Goal: Transaction & Acquisition: Purchase product/service

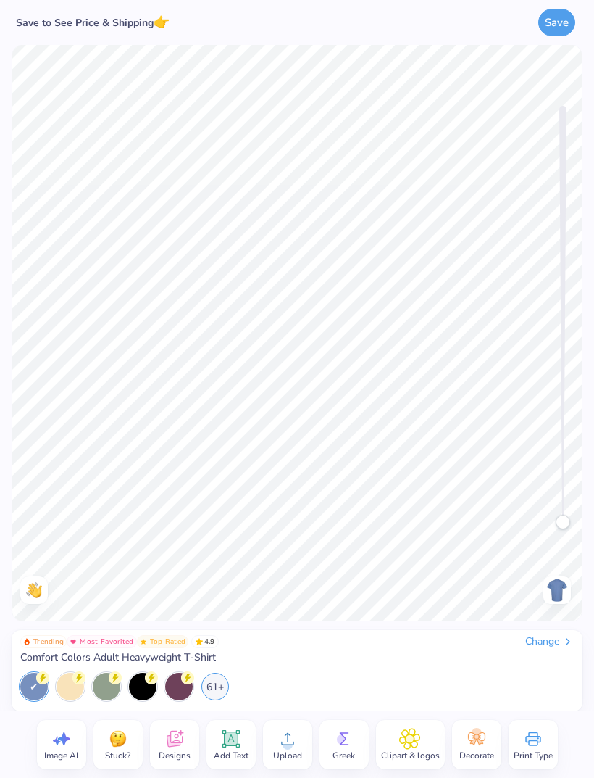
click at [545, 596] on div at bounding box center [557, 590] width 28 height 28
click at [531, 648] on div "Change" at bounding box center [549, 641] width 49 height 13
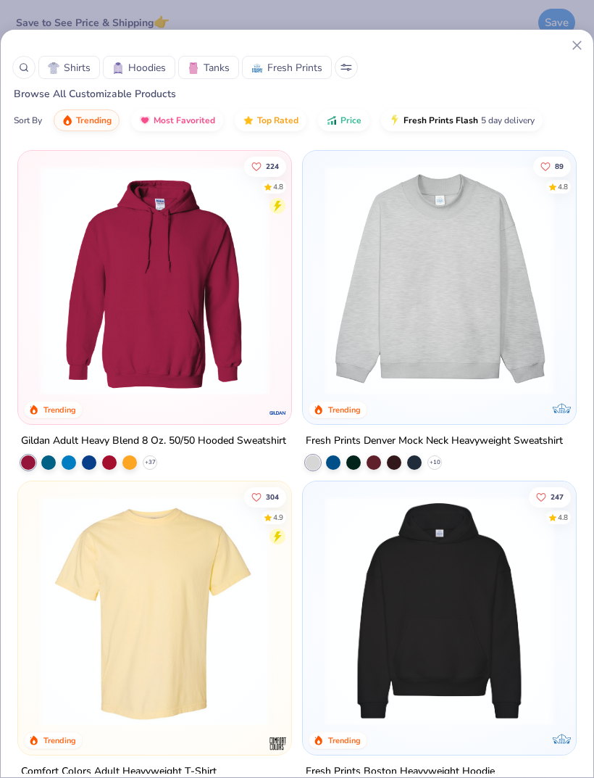
click at [451, 285] on img at bounding box center [439, 280] width 244 height 230
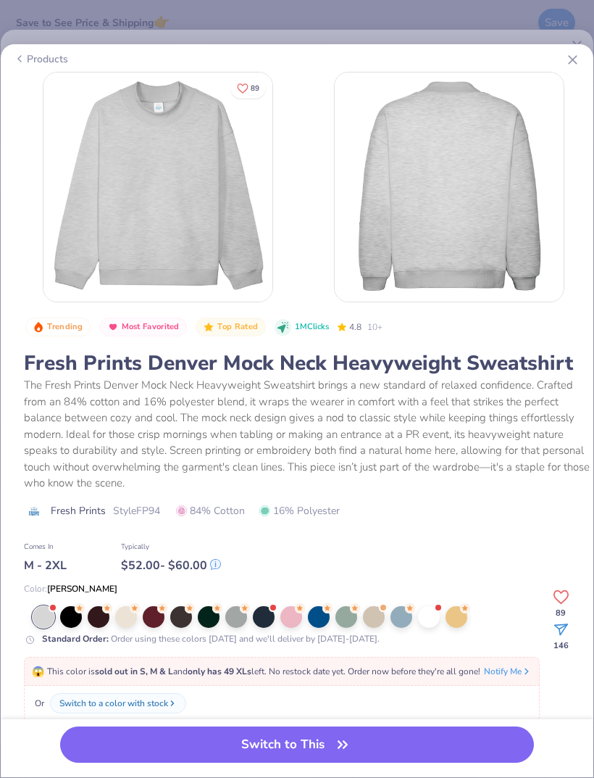
click at [291, 612] on div at bounding box center [291, 617] width 22 height 22
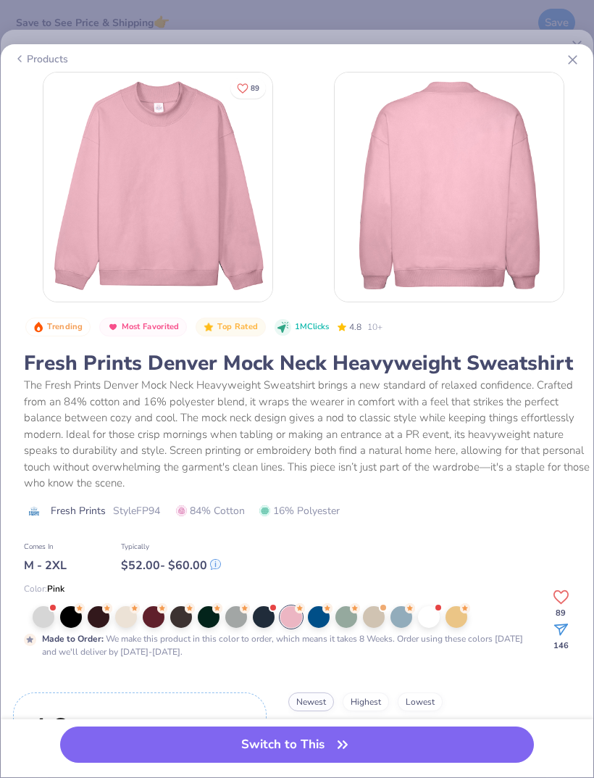
click at [427, 610] on div at bounding box center [429, 617] width 22 height 22
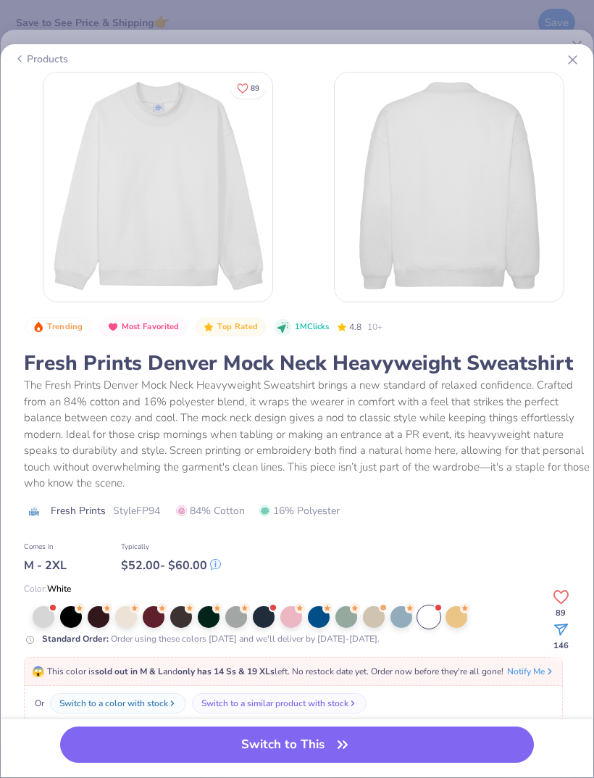
click at [229, 624] on div at bounding box center [236, 617] width 22 height 22
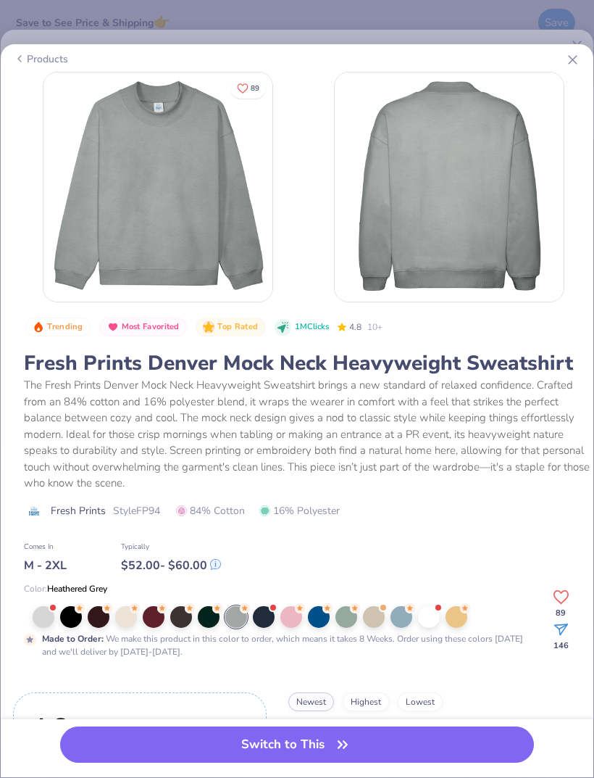
click at [43, 614] on div at bounding box center [44, 617] width 22 height 22
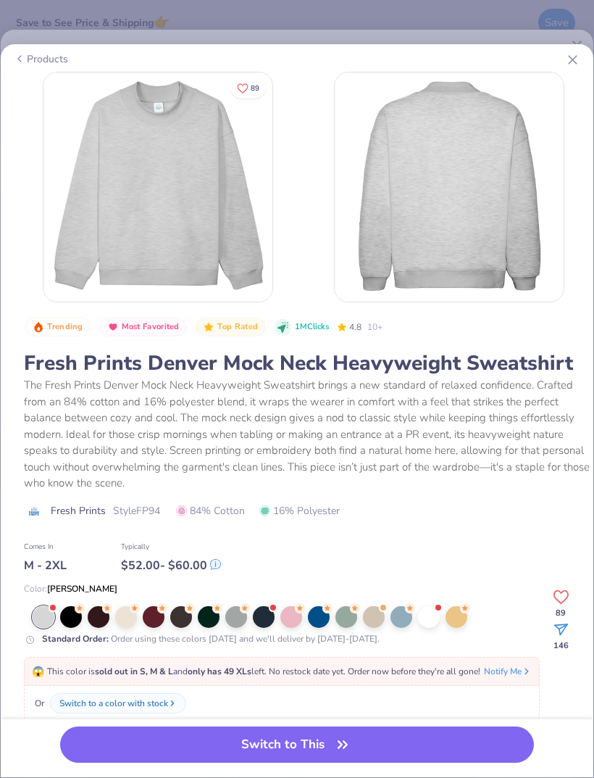
click at [230, 625] on div at bounding box center [236, 617] width 22 height 22
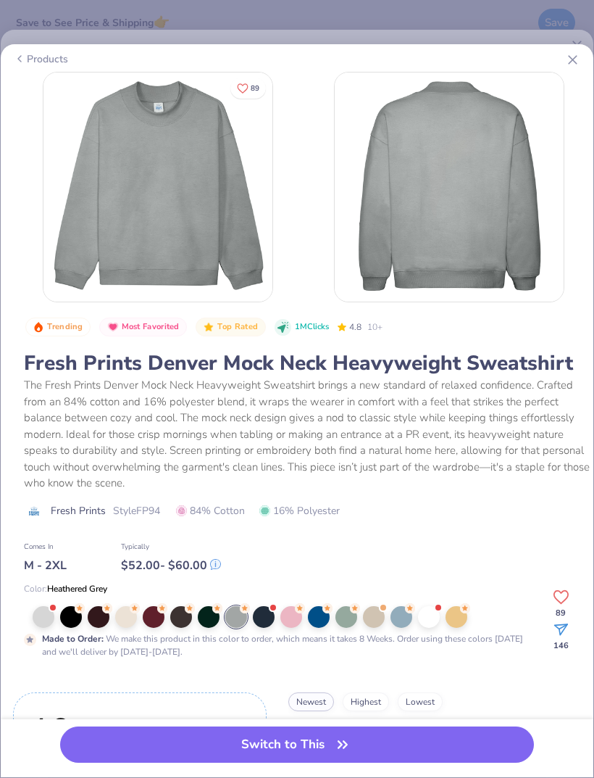
click at [422, 606] on div at bounding box center [429, 617] width 22 height 22
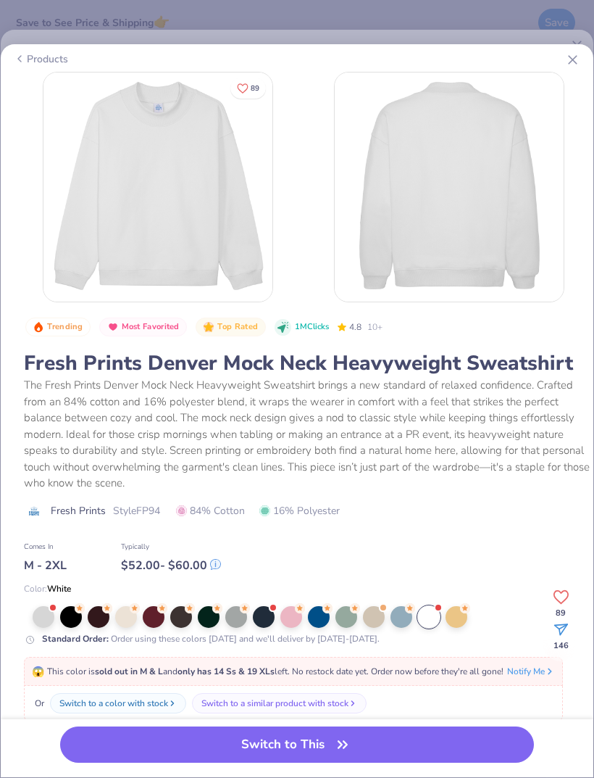
click at [126, 617] on div at bounding box center [126, 617] width 22 height 22
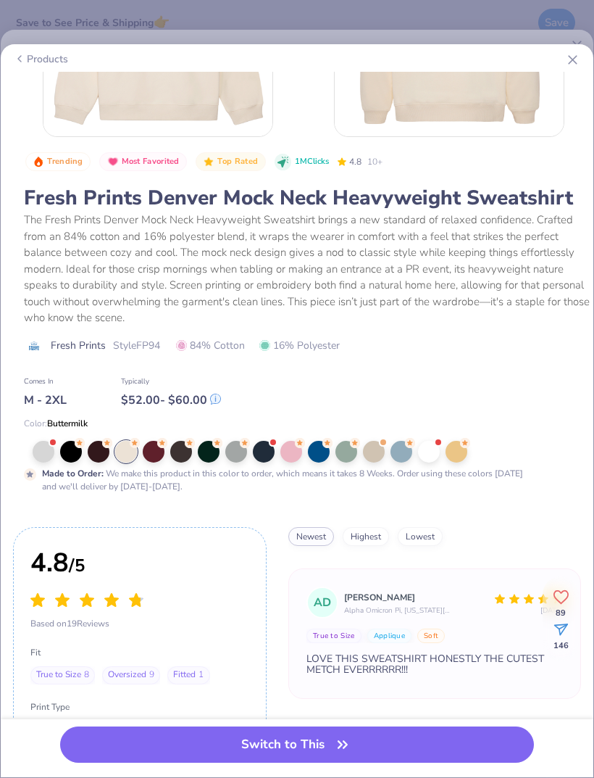
scroll to position [167, 0]
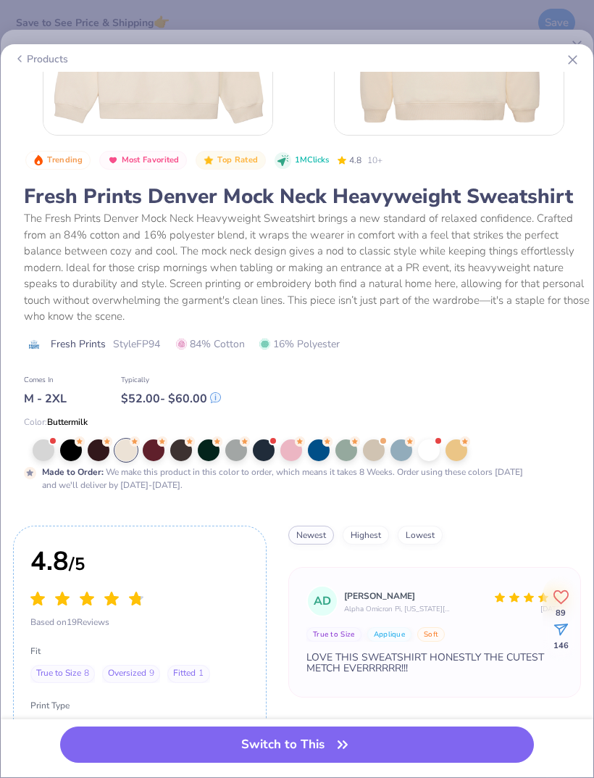
click at [312, 738] on button "Switch to This" at bounding box center [297, 744] width 474 height 36
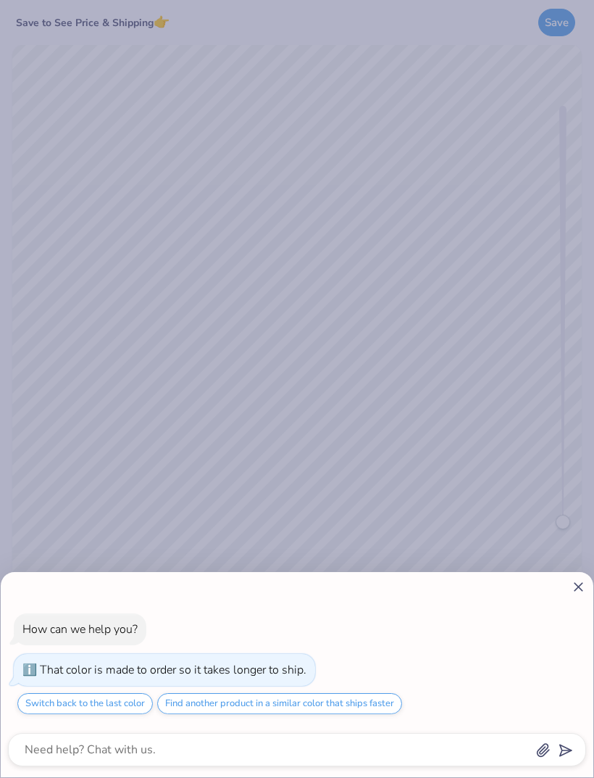
click at [586, 603] on div "How can we help you? That color is made to order so it takes longer to ship. Sw…" at bounding box center [297, 674] width 593 height 205
click at [573, 593] on icon at bounding box center [578, 586] width 15 height 15
type textarea "x"
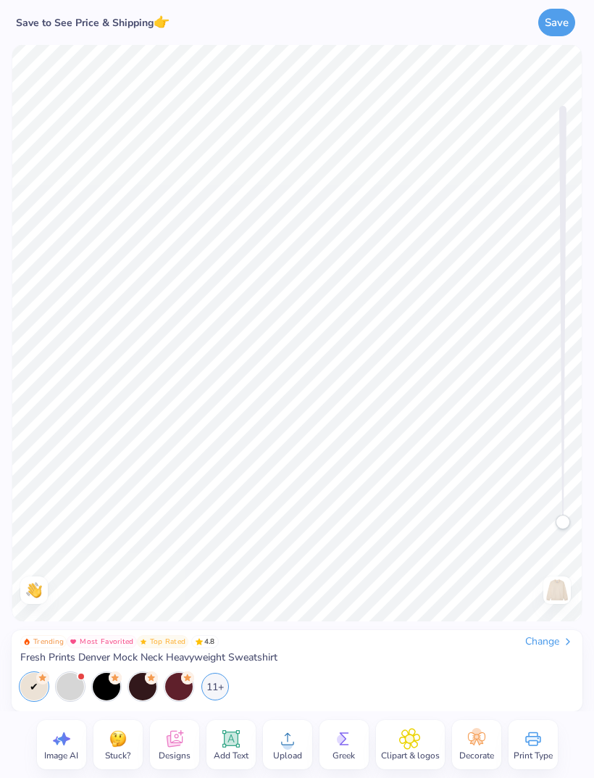
click at [180, 720] on div "Designs" at bounding box center [174, 744] width 49 height 49
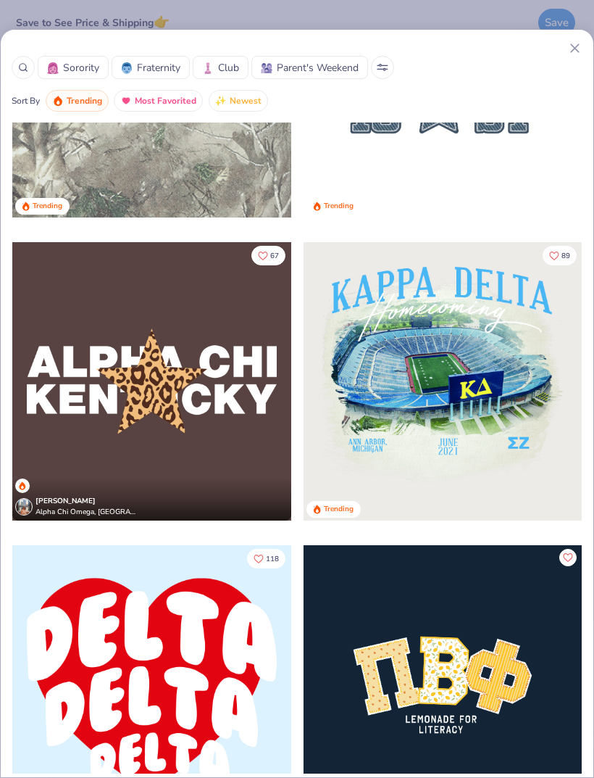
scroll to position [-2, 0]
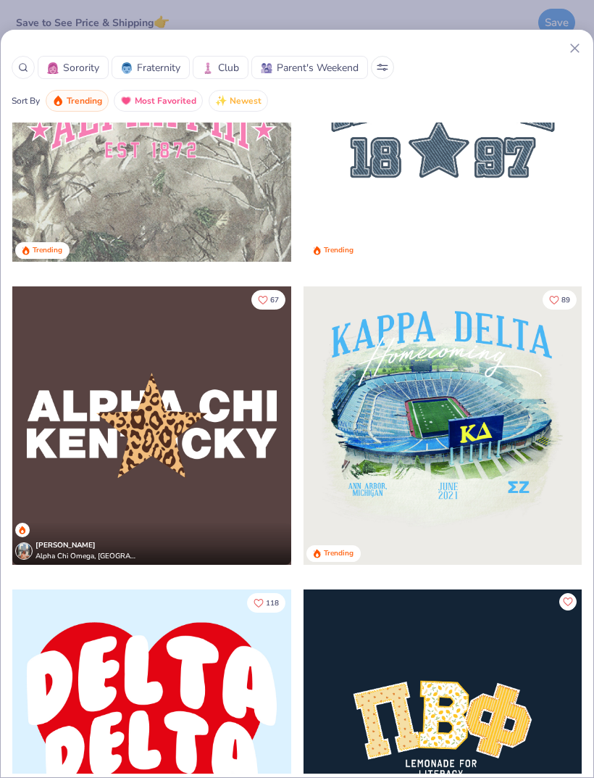
click at [388, 33] on div "Sorority Fraternity Club Parent's Weekend Sort By Trending Most Favorited Newes…" at bounding box center [297, 403] width 594 height 749
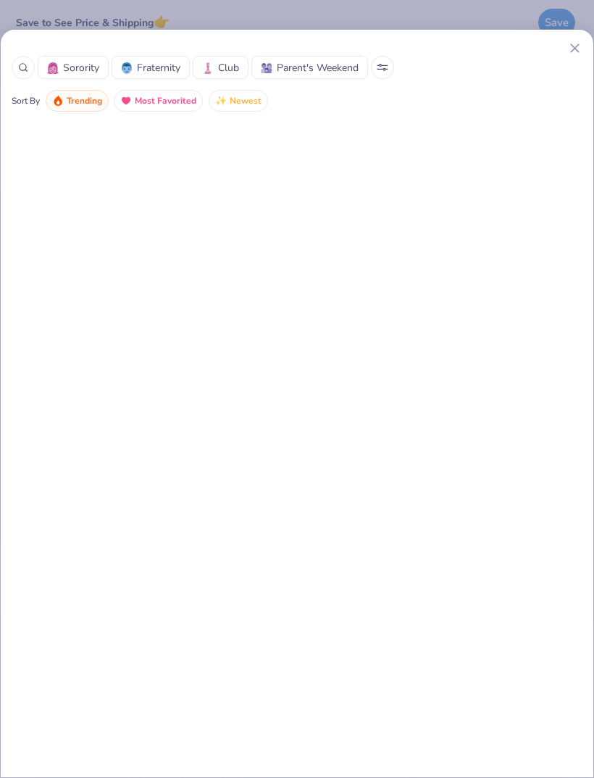
click at [570, 50] on icon at bounding box center [574, 48] width 15 height 15
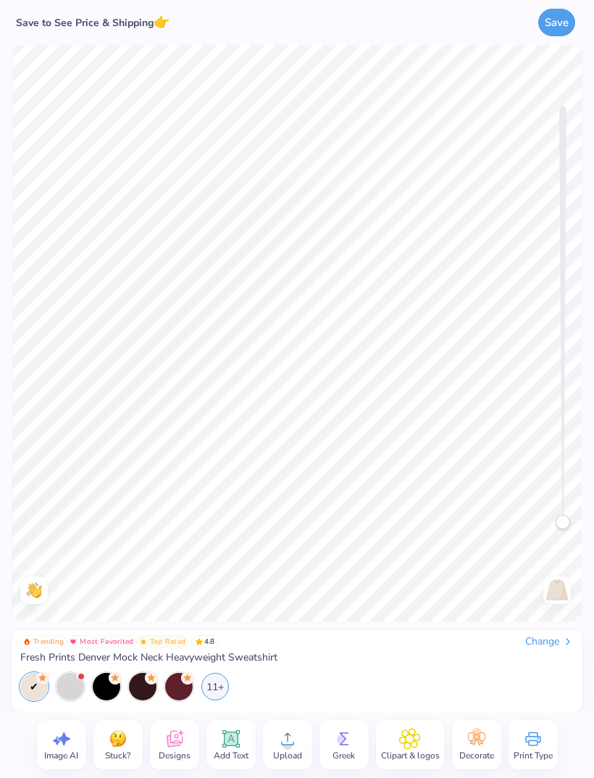
click at [170, 743] on icon at bounding box center [174, 741] width 14 height 12
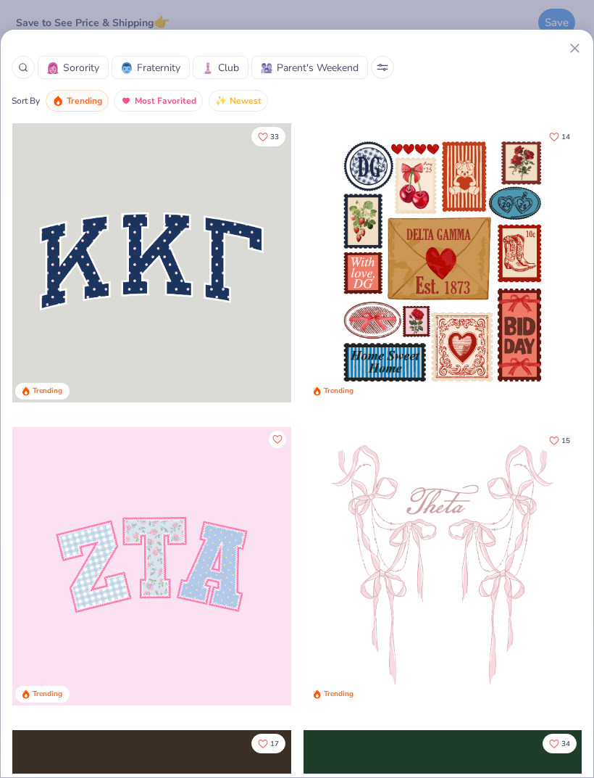
click at [101, 62] on button "Sorority" at bounding box center [73, 67] width 71 height 23
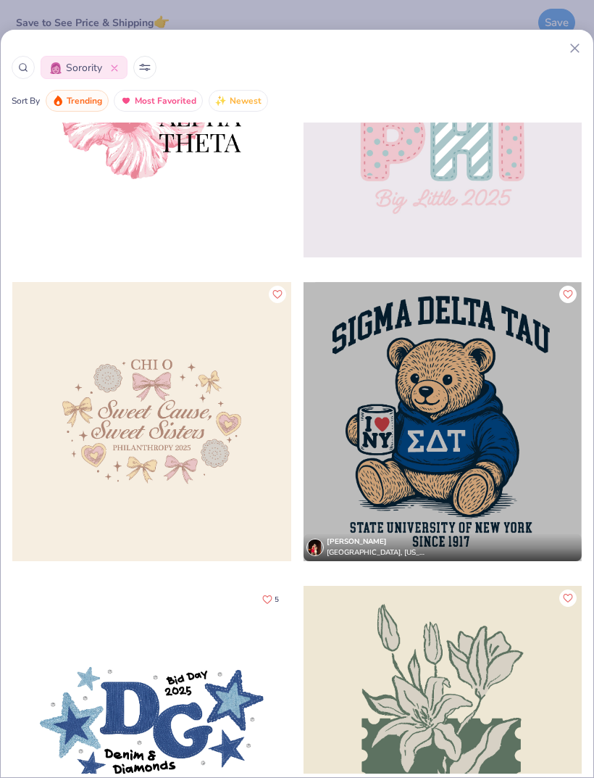
scroll to position [16825, 0]
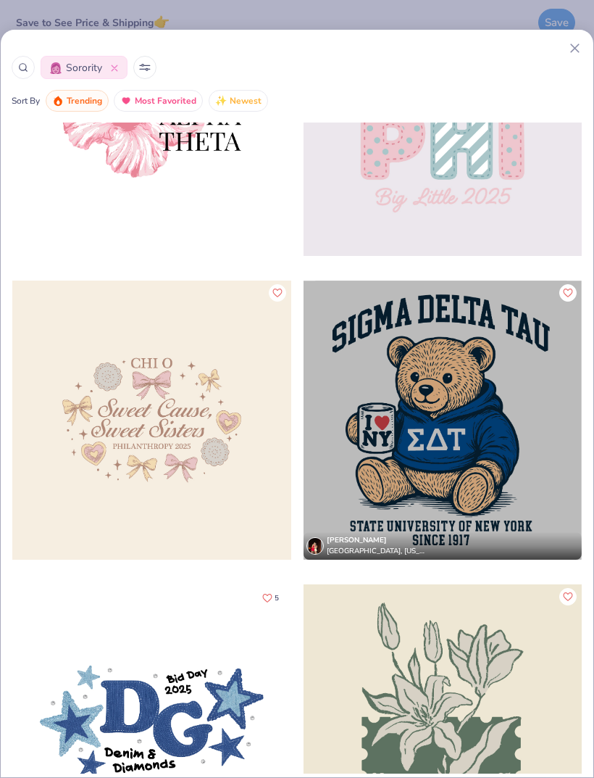
click at [243, 409] on div at bounding box center [151, 419] width 279 height 279
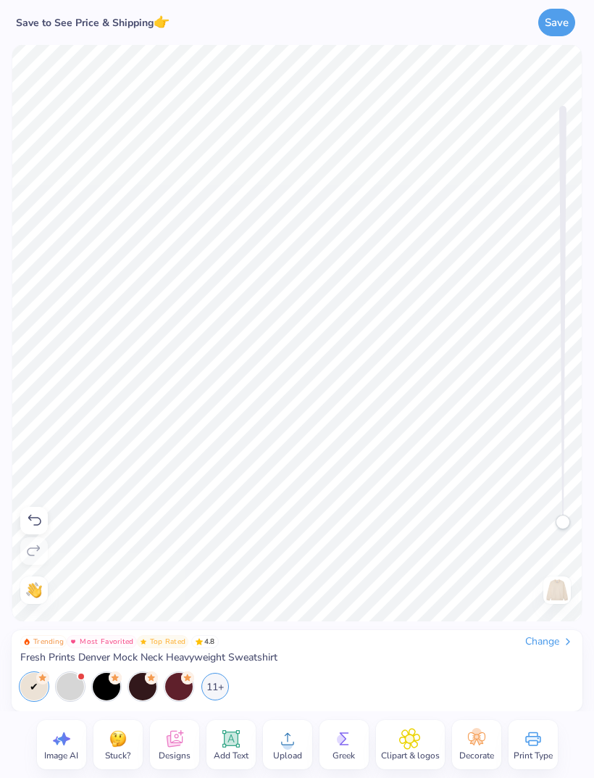
click at [341, 731] on icon at bounding box center [344, 739] width 22 height 22
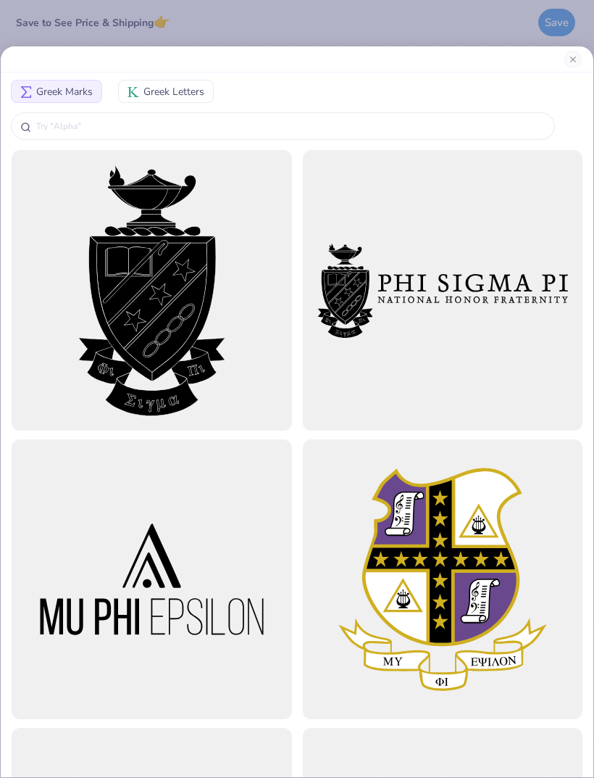
scroll to position [-20, 0]
click at [403, 34] on div "Greek Marks Greek Letters" at bounding box center [297, 389] width 594 height 778
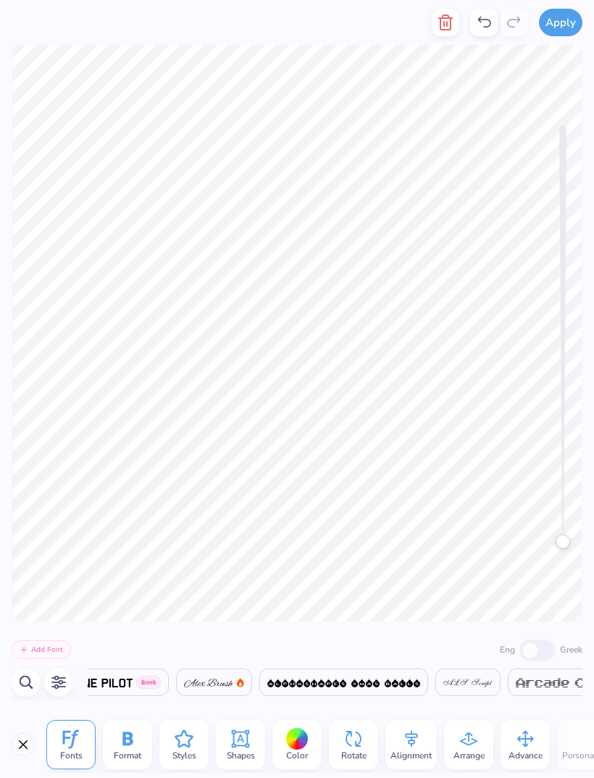
scroll to position [0, 6957]
type textarea "O"
click at [485, 22] on icon at bounding box center [483, 22] width 17 height 17
click at [488, 26] on icon at bounding box center [483, 22] width 17 height 17
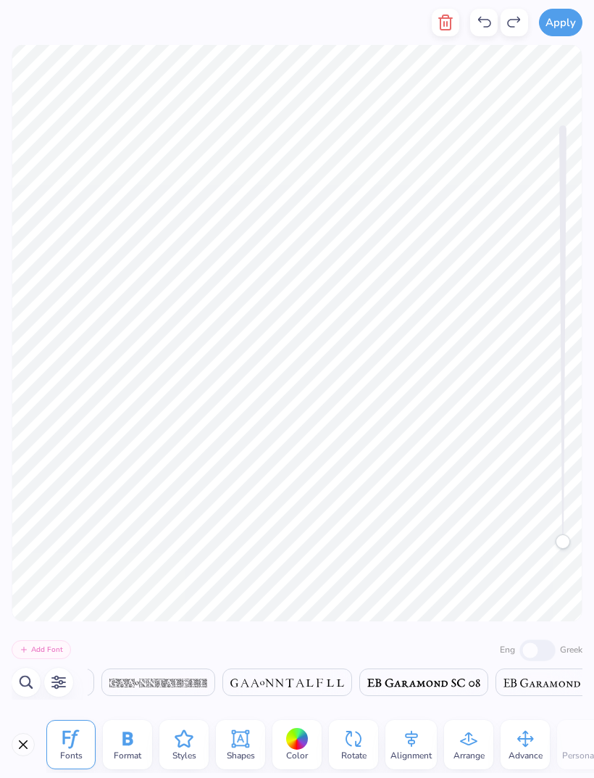
click at [488, 30] on icon at bounding box center [483, 22] width 17 height 17
type textarea "C"
type textarea "GPHI"
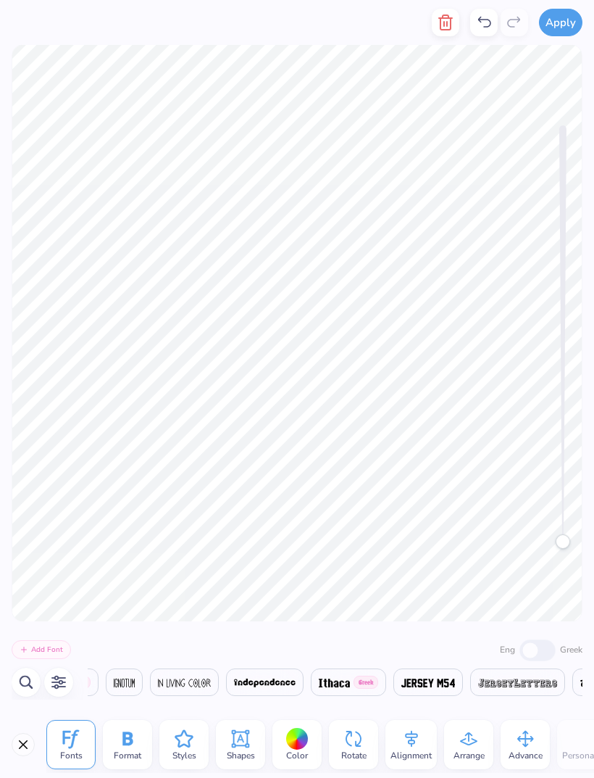
type textarea "MOM"
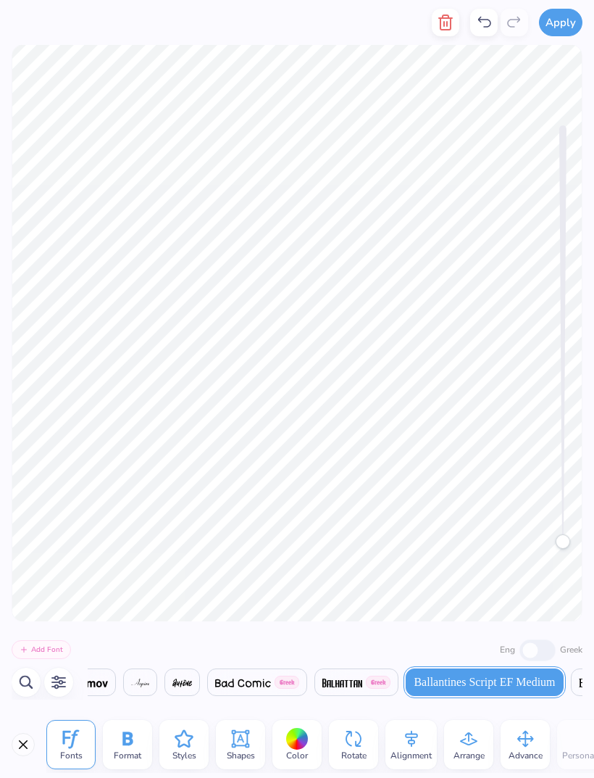
scroll to position [0, 3]
type textarea "Gamma Phi,"
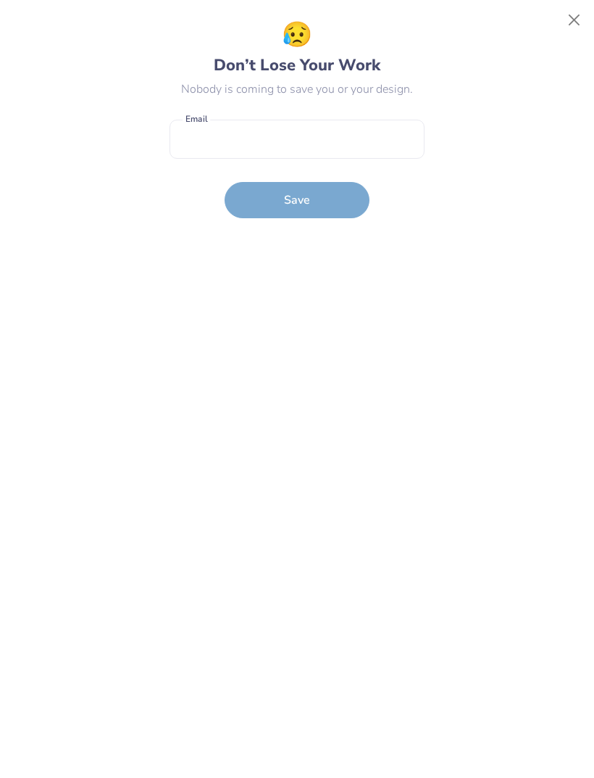
click at [562, 32] on button "Close" at bounding box center [575, 21] width 28 height 28
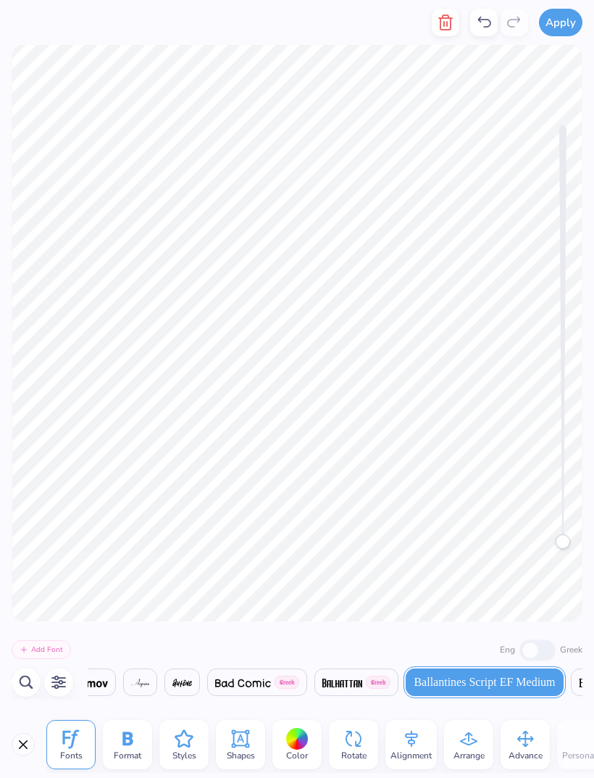
scroll to position [0, 0]
type textarea ","
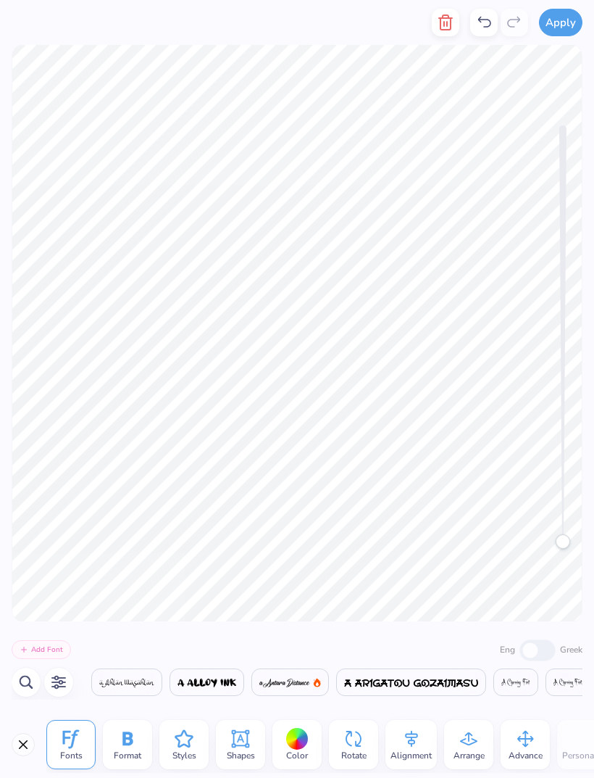
scroll to position [0, 1977]
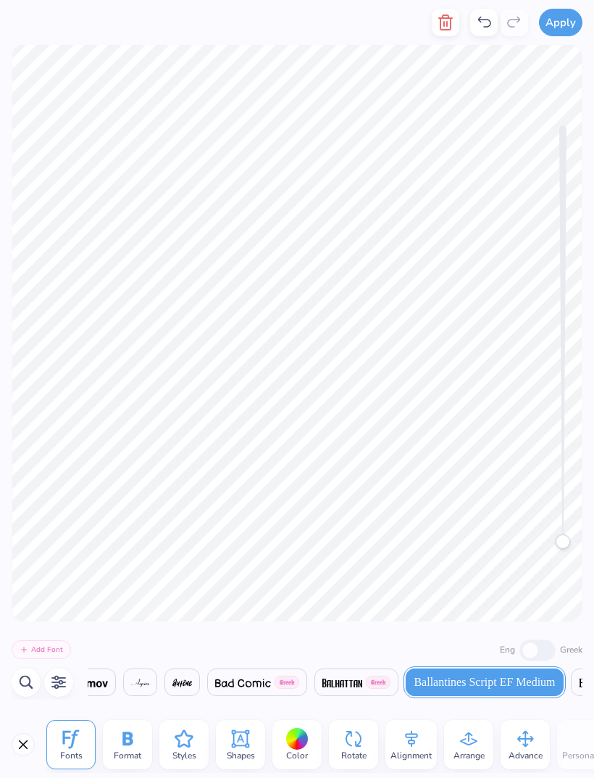
click at [443, 28] on icon "button" at bounding box center [445, 22] width 17 height 17
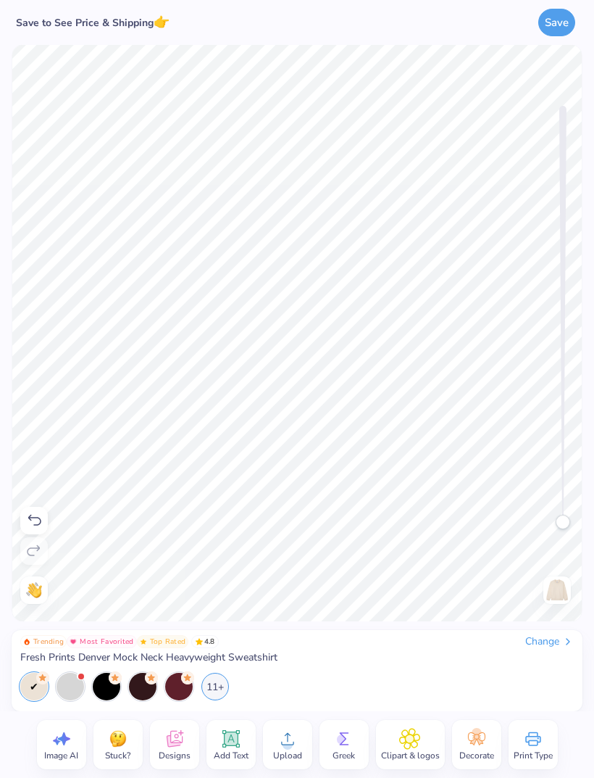
click at [448, 22] on div "Save" at bounding box center [461, 22] width 241 height 45
click at [234, 743] on icon at bounding box center [231, 739] width 14 height 14
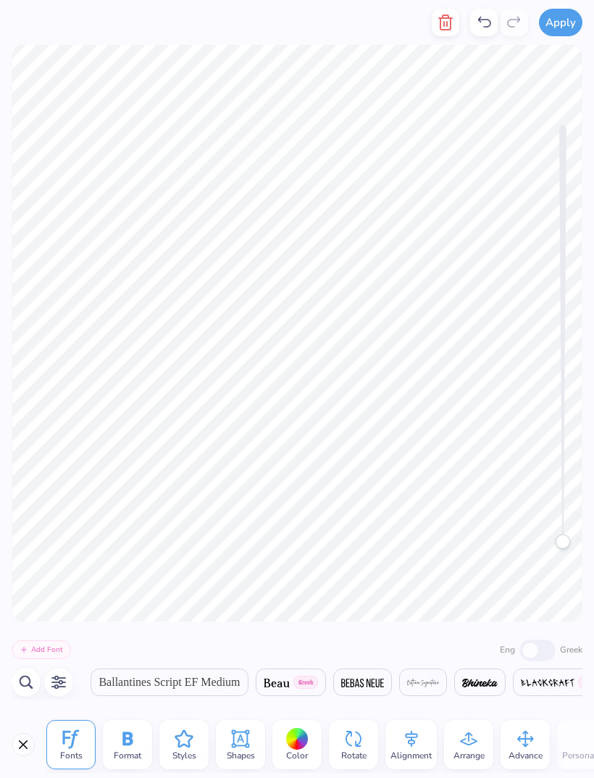
scroll to position [0, 2292]
click at [218, 671] on div "Ballantines Script EF Medium" at bounding box center [169, 682] width 157 height 28
type textarea "T"
type textarea "Gamma Phi"
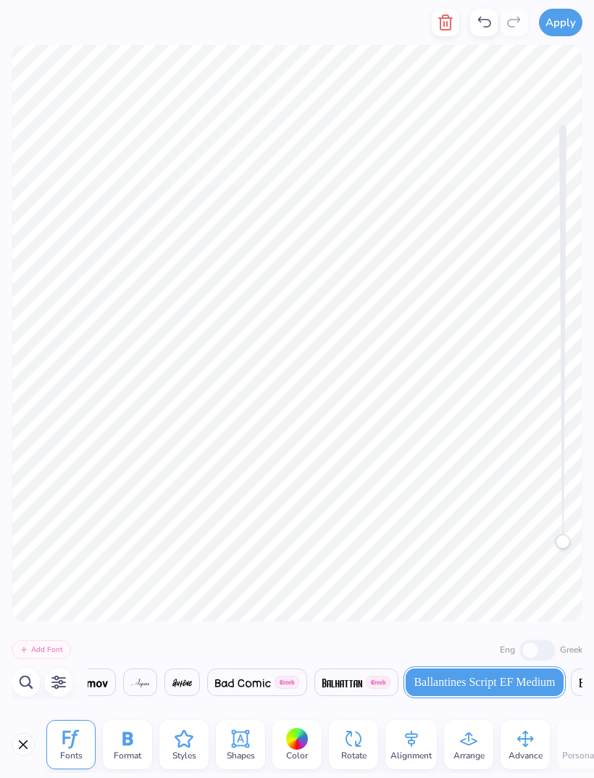
scroll to position [0, 1977]
click at [303, 738] on div at bounding box center [297, 739] width 22 height 22
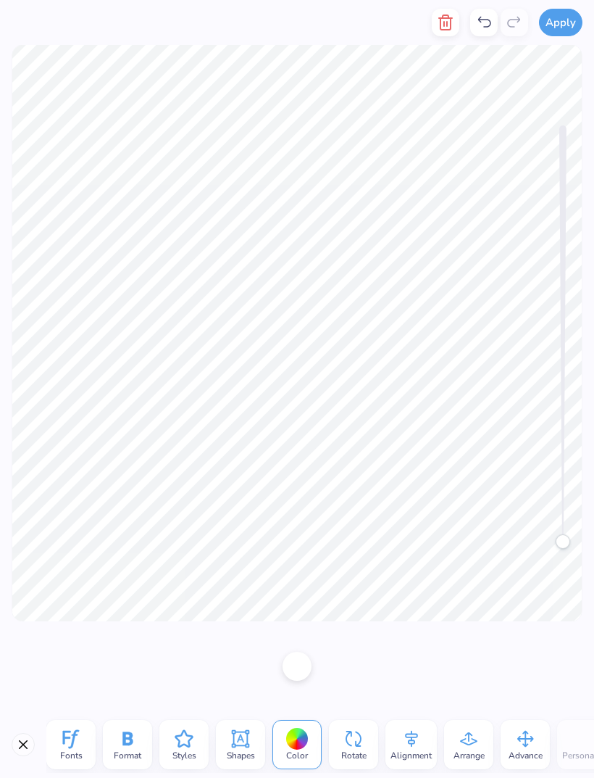
click at [291, 680] on div at bounding box center [297, 666] width 29 height 41
click at [301, 654] on div at bounding box center [297, 665] width 29 height 29
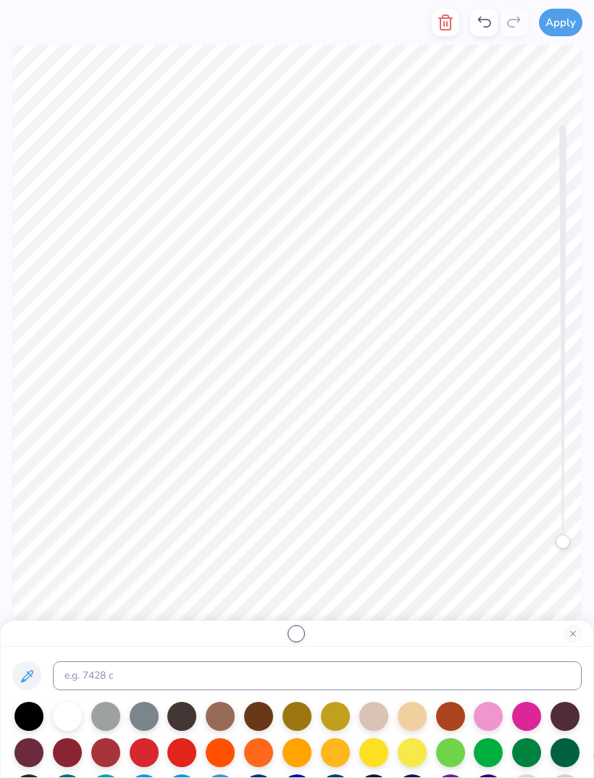
click at [216, 715] on div at bounding box center [220, 715] width 29 height 29
click at [380, 721] on div at bounding box center [373, 715] width 29 height 29
click at [364, 712] on div at bounding box center [373, 715] width 29 height 29
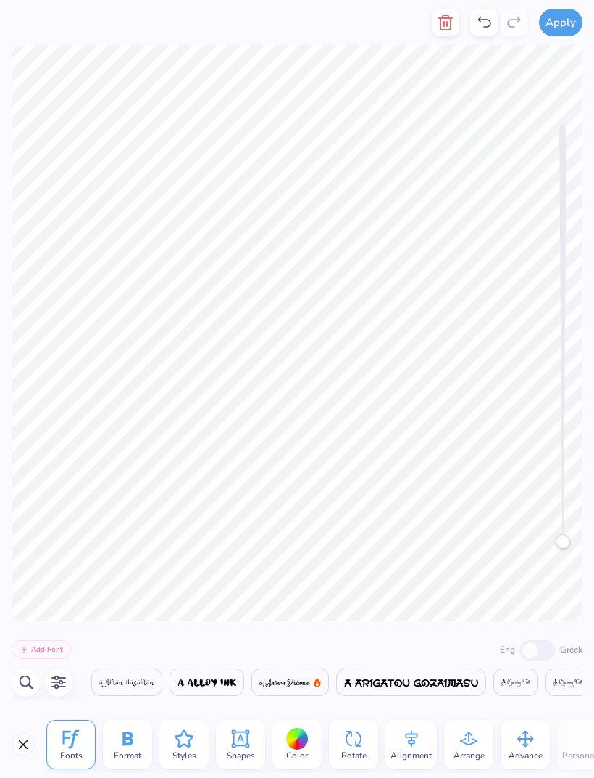
scroll to position [0, 14514]
click at [294, 742] on div at bounding box center [297, 739] width 22 height 22
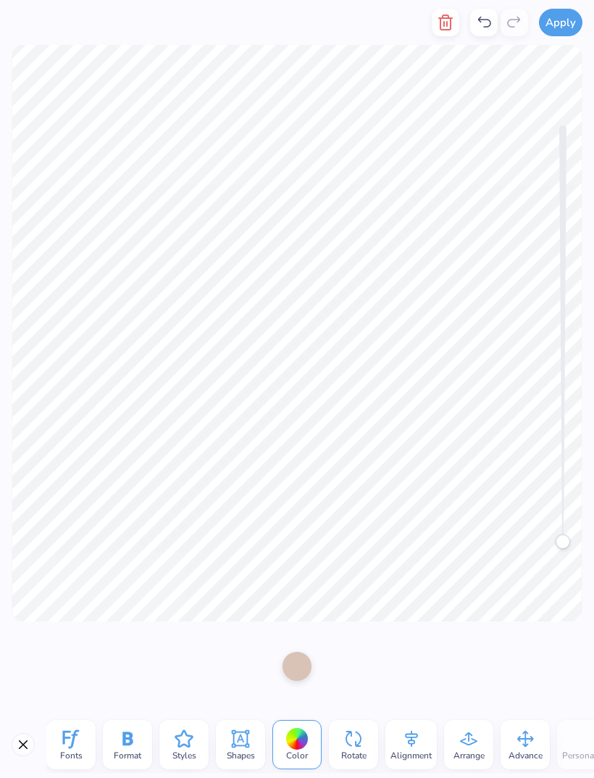
click at [295, 668] on div at bounding box center [297, 665] width 29 height 29
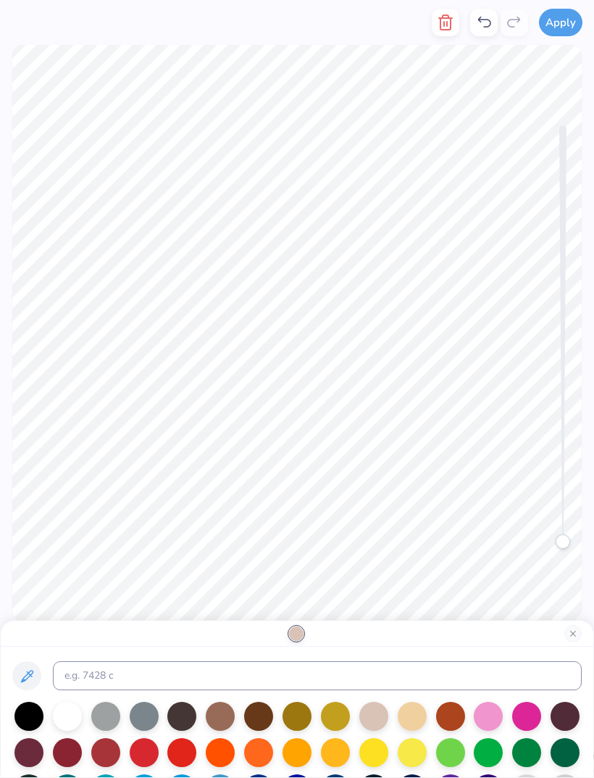
click at [223, 713] on div at bounding box center [220, 715] width 29 height 29
click at [489, 672] on input at bounding box center [317, 675] width 529 height 29
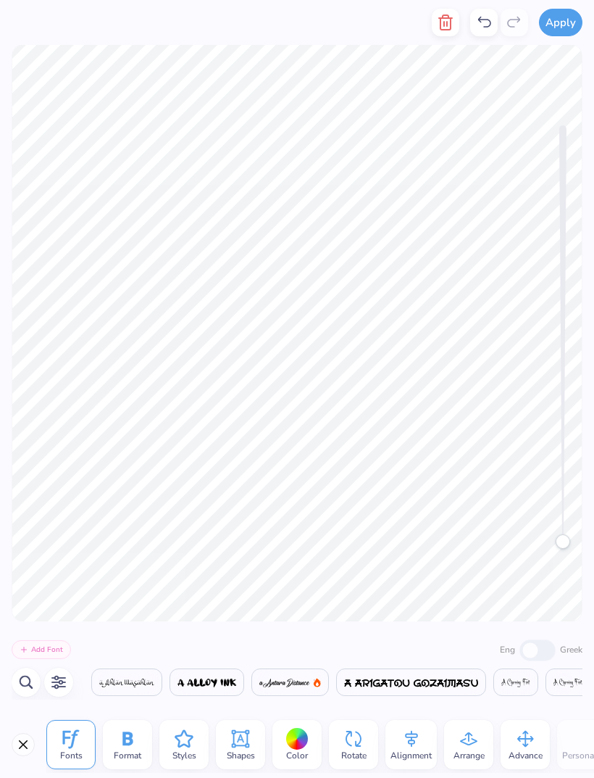
scroll to position [0, 1977]
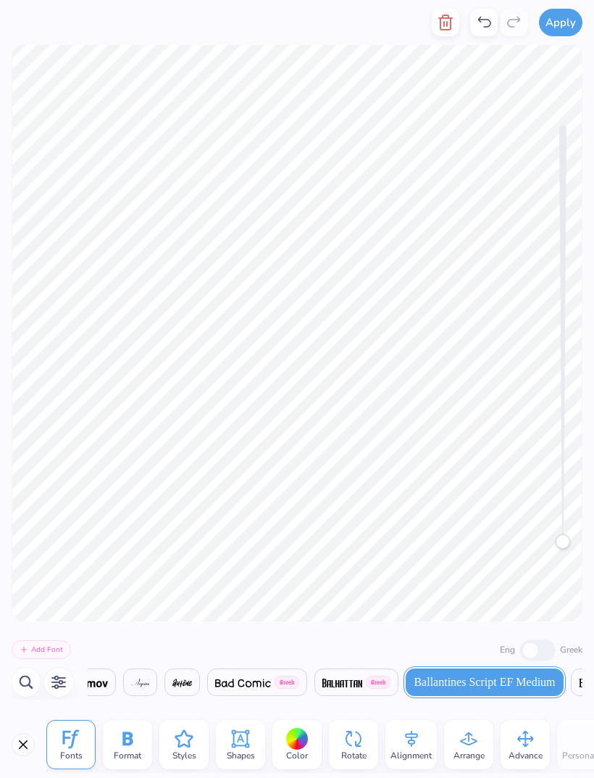
click at [291, 735] on div at bounding box center [297, 739] width 22 height 22
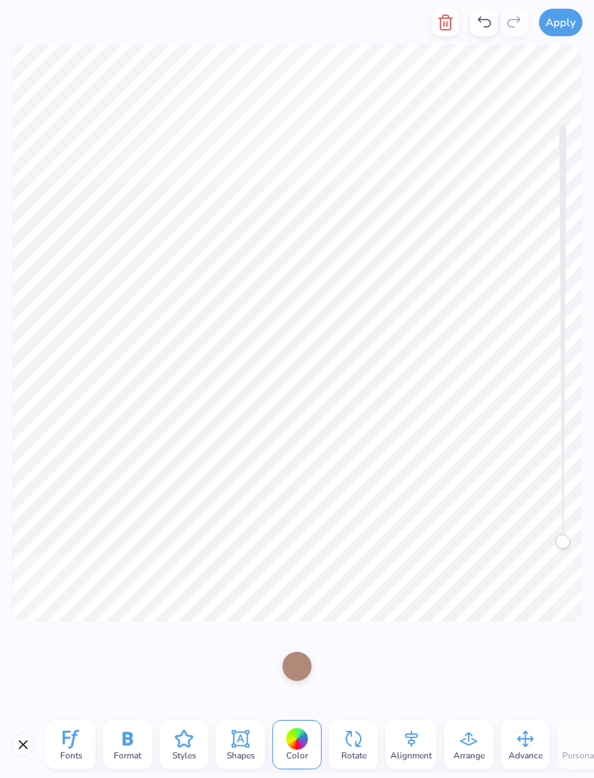
click at [302, 649] on div at bounding box center [297, 666] width 29 height 41
click at [296, 668] on div at bounding box center [297, 665] width 29 height 29
click at [296, 660] on div at bounding box center [297, 665] width 29 height 29
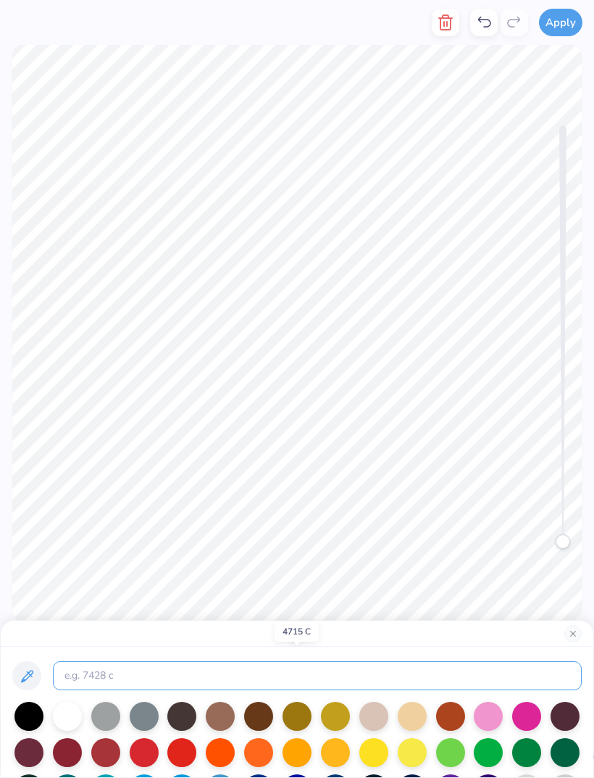
click at [378, 672] on input at bounding box center [317, 675] width 529 height 29
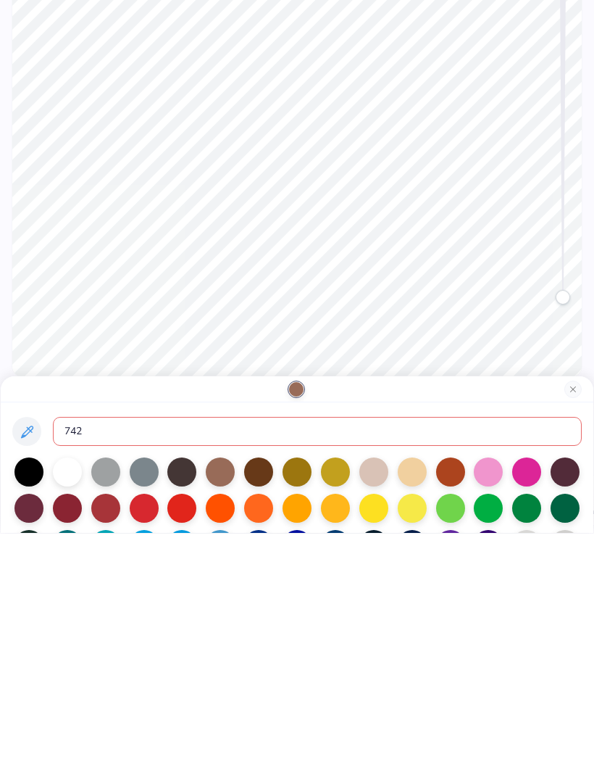
type input "7428"
click at [565, 625] on button "Close" at bounding box center [572, 633] width 17 height 17
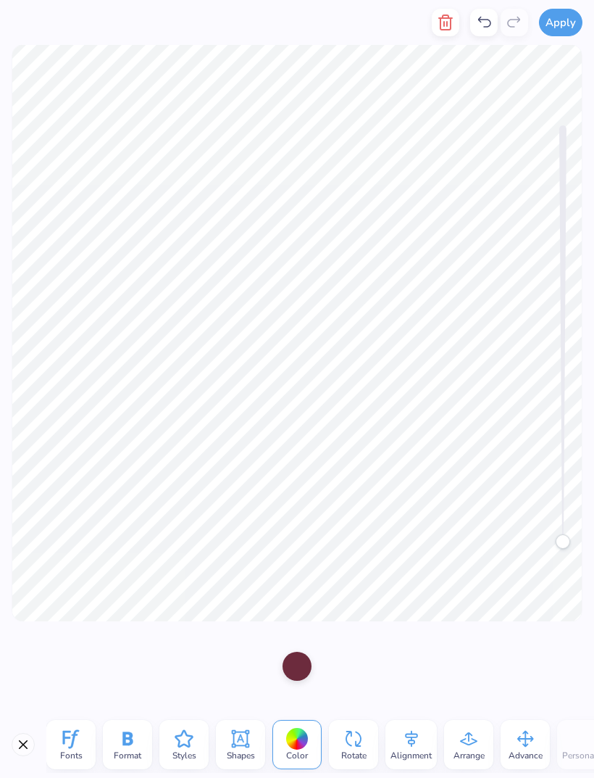
click at [305, 659] on div at bounding box center [297, 665] width 29 height 29
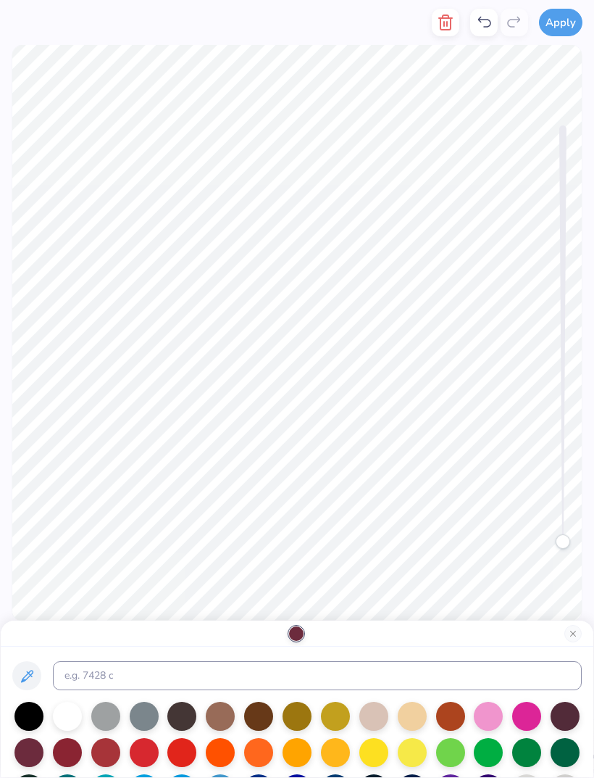
click at [221, 719] on div at bounding box center [220, 715] width 29 height 29
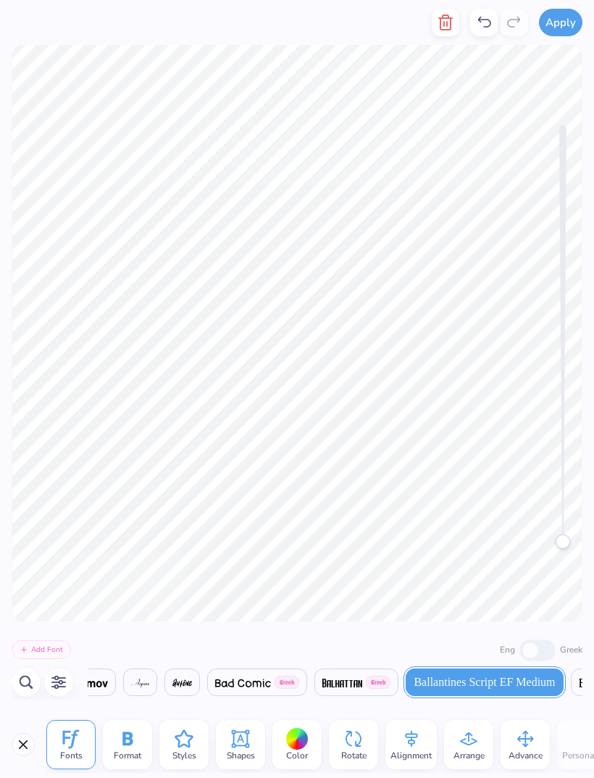
click at [443, 33] on button "button" at bounding box center [446, 23] width 28 height 28
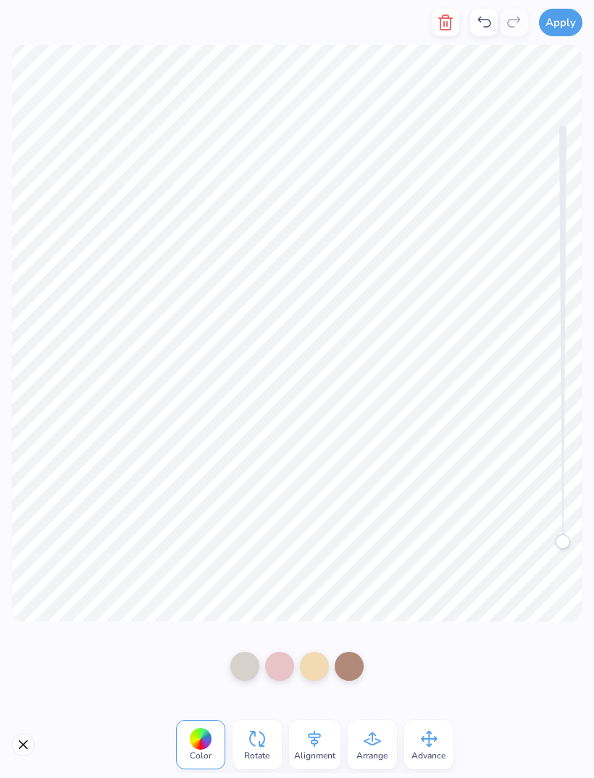
click at [450, 25] on icon "button" at bounding box center [445, 22] width 17 height 17
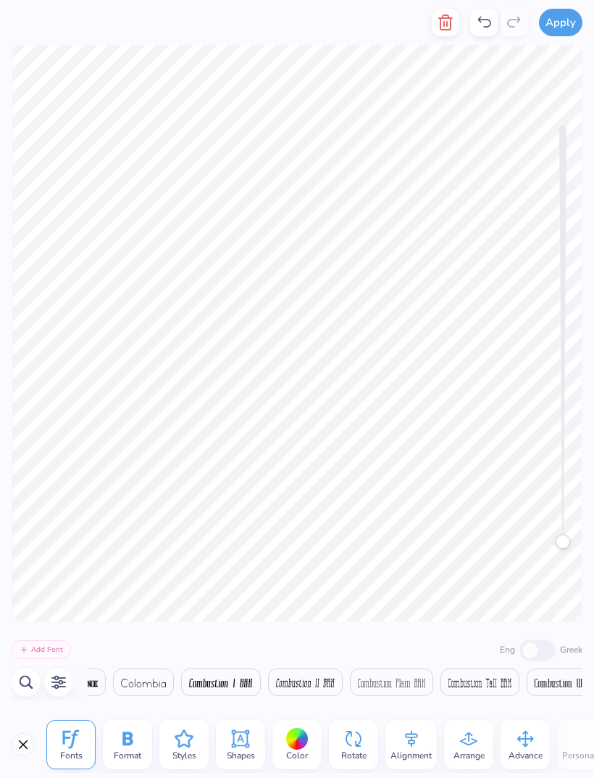
scroll to position [0, 11202]
click at [446, 20] on icon "button" at bounding box center [445, 22] width 17 height 17
click at [452, 33] on button "button" at bounding box center [446, 23] width 28 height 28
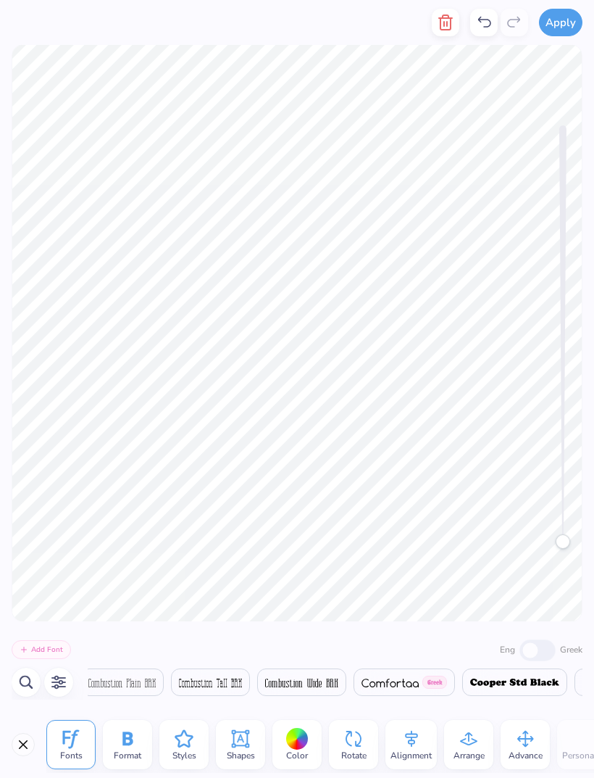
click at [454, 29] on icon "button" at bounding box center [445, 22] width 17 height 17
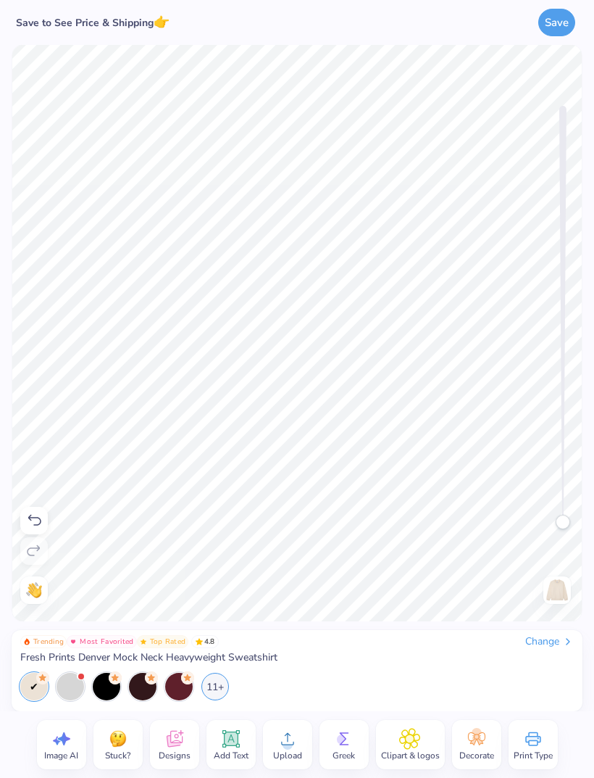
click at [552, 598] on img at bounding box center [557, 589] width 23 height 23
click at [67, 690] on div at bounding box center [71, 686] width 28 height 28
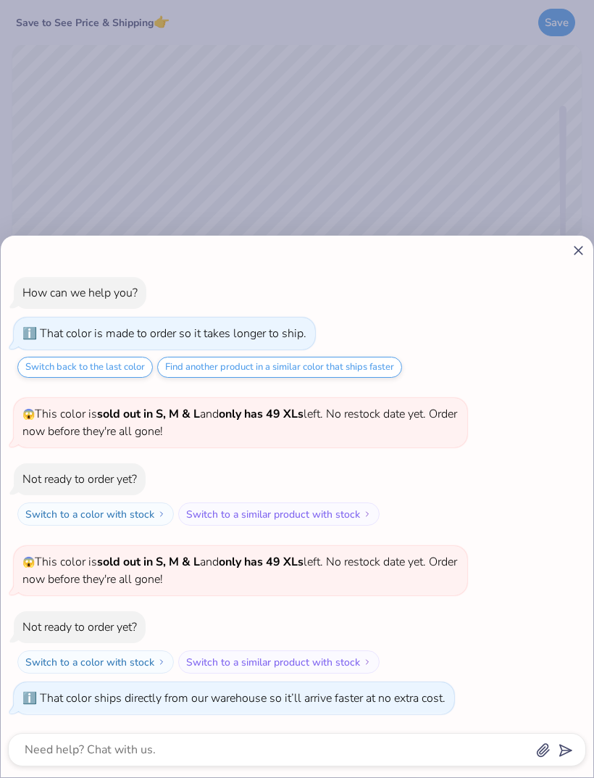
click at [472, 195] on div "How can we help you? That color is made to order so it takes longer to ship. Sw…" at bounding box center [297, 389] width 594 height 778
type textarea "x"
